Goal: Navigation & Orientation: Go to known website

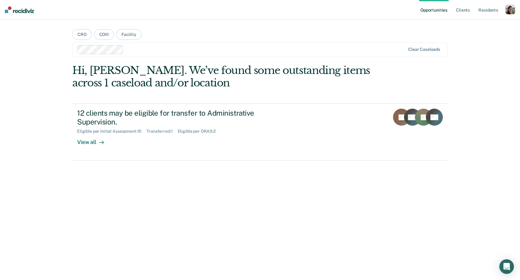
click at [498, 79] on div "Opportunities Client s Resident s Profile How it works Log Out CRO COIII Facili…" at bounding box center [260, 140] width 520 height 280
